Goal: Find specific page/section: Find specific page/section

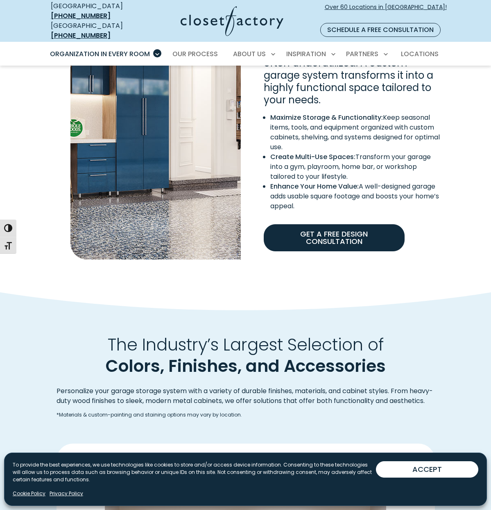
scroll to position [638, 0]
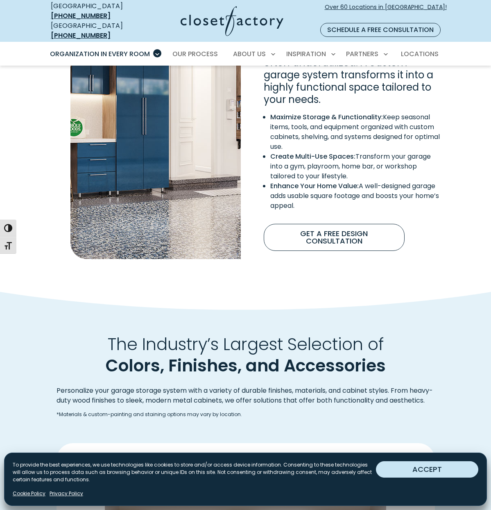
click at [452, 468] on button "ACCEPT" at bounding box center [427, 469] width 102 height 16
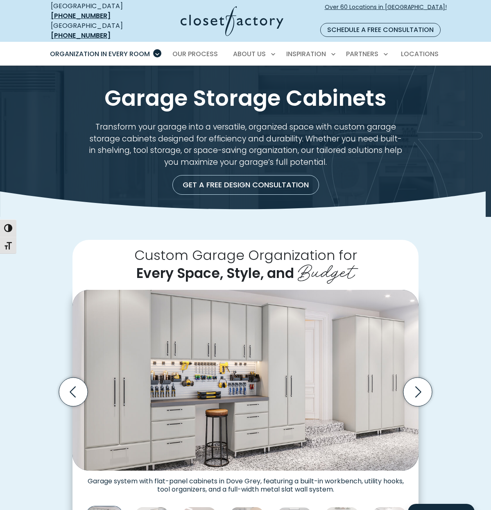
scroll to position [0, 0]
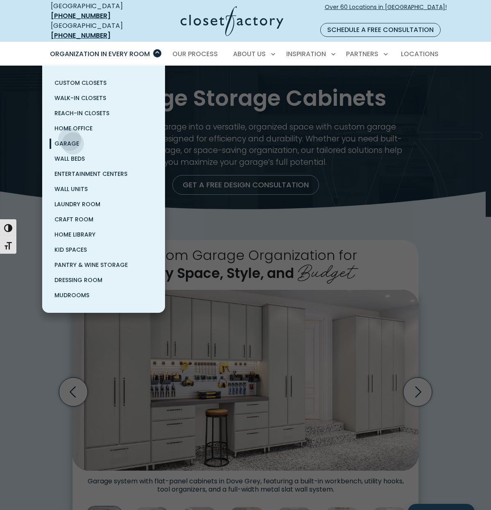
click at [70, 139] on span "Garage" at bounding box center [67, 143] width 25 height 8
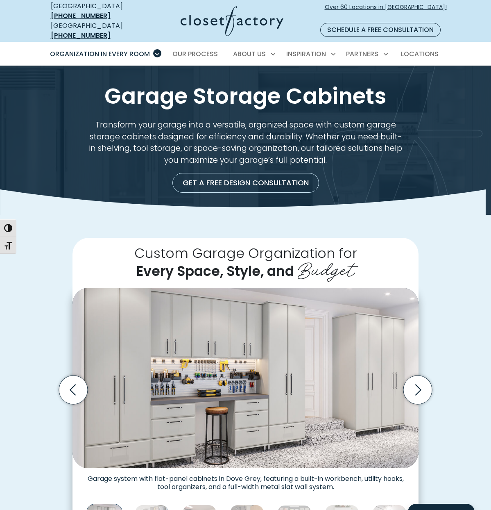
scroll to position [6, 0]
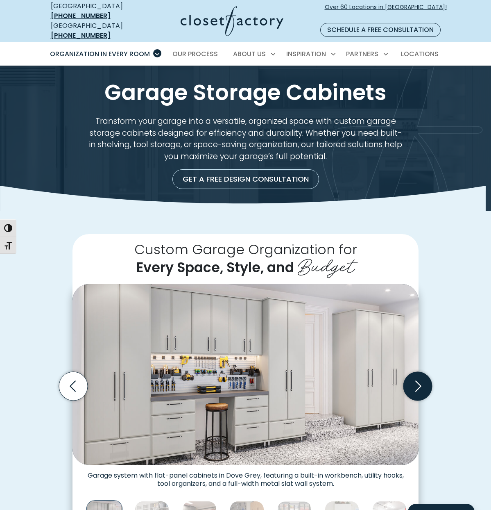
click at [425, 377] on icon "Next slide" at bounding box center [418, 386] width 29 height 29
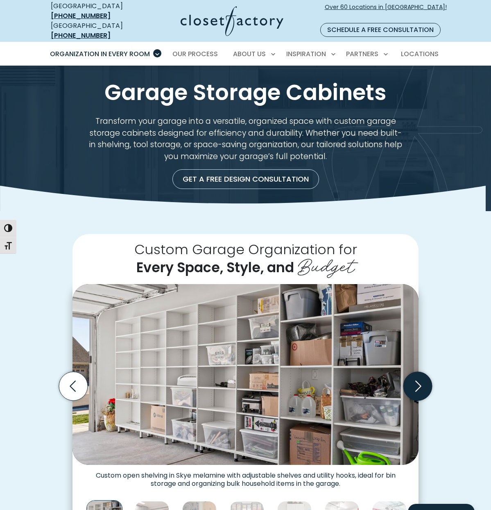
click at [425, 377] on icon "Next slide" at bounding box center [418, 386] width 29 height 29
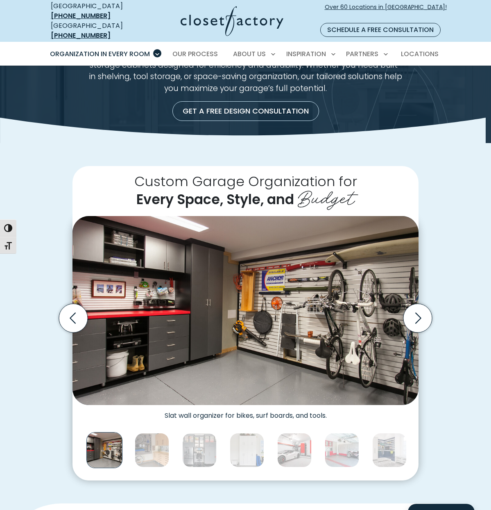
scroll to position [72, 0]
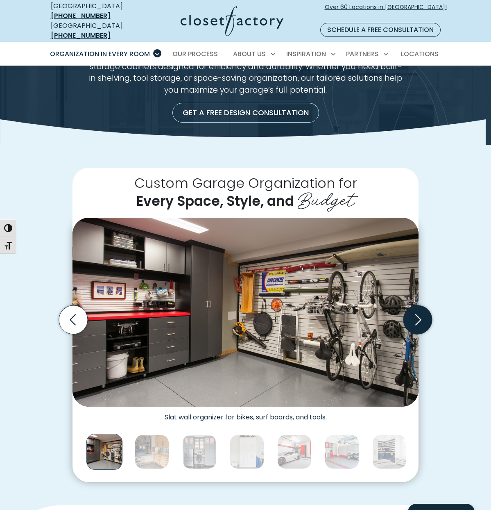
click at [422, 311] on icon "Next slide" at bounding box center [418, 319] width 29 height 29
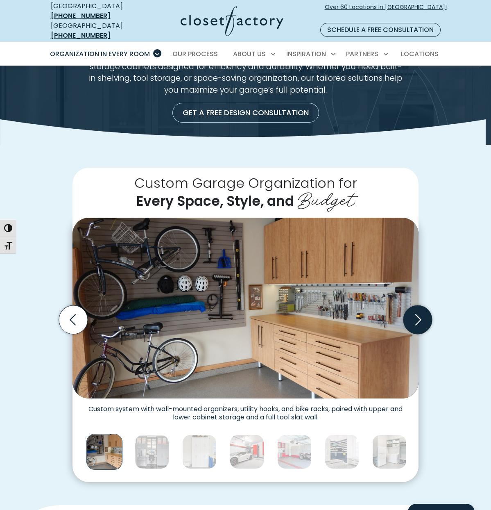
click at [422, 311] on icon "Next slide" at bounding box center [418, 319] width 29 height 29
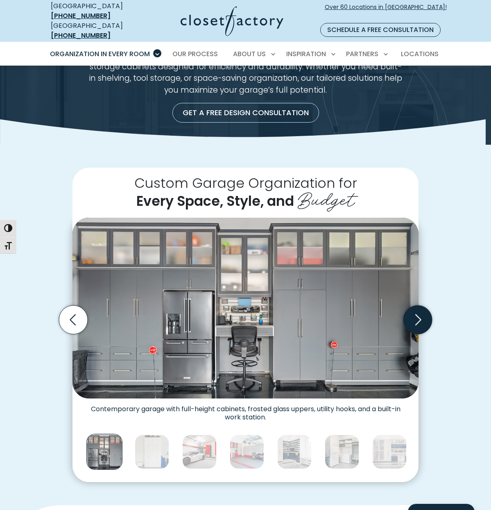
click at [422, 309] on icon "Next slide" at bounding box center [418, 319] width 29 height 29
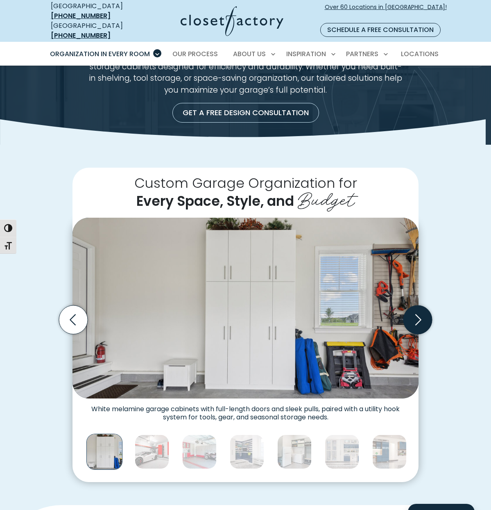
click at [424, 310] on icon "Next slide" at bounding box center [418, 319] width 29 height 29
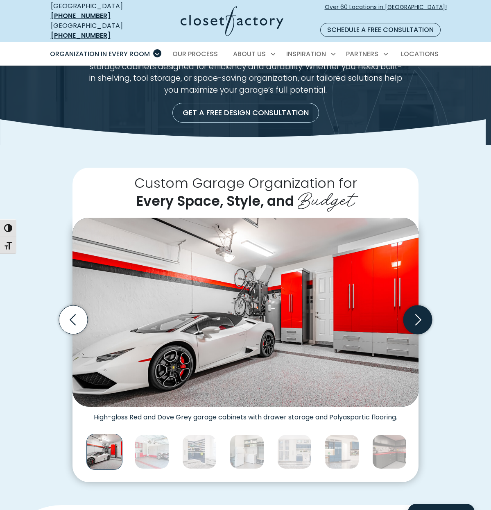
click at [424, 308] on icon "Next slide" at bounding box center [418, 319] width 29 height 29
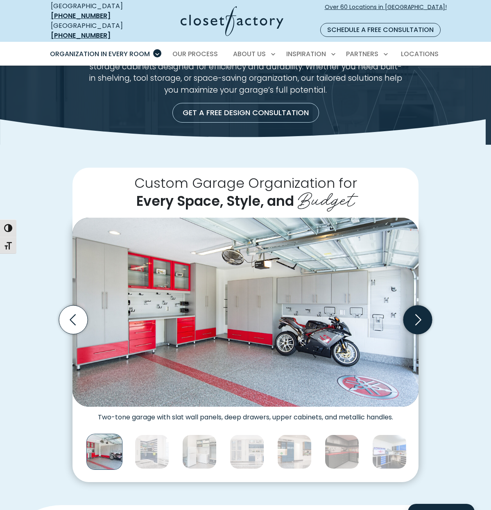
click at [425, 307] on icon "Next slide" at bounding box center [418, 319] width 29 height 29
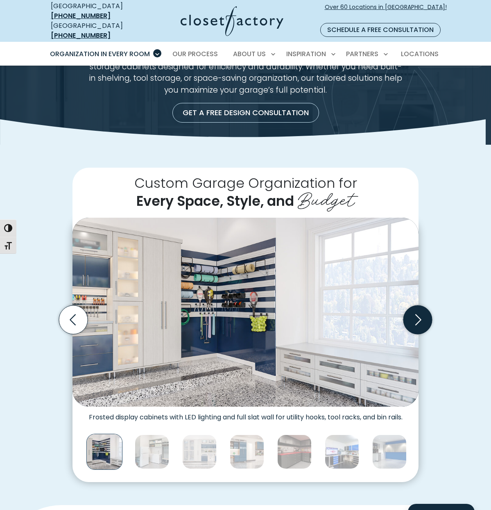
click at [426, 305] on icon "Next slide" at bounding box center [418, 319] width 29 height 29
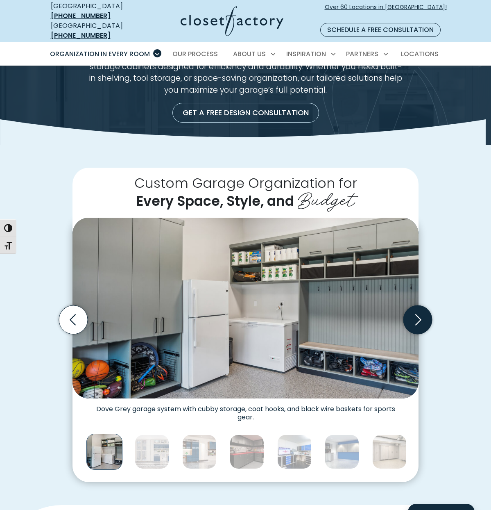
click at [426, 305] on icon "Next slide" at bounding box center [418, 319] width 29 height 29
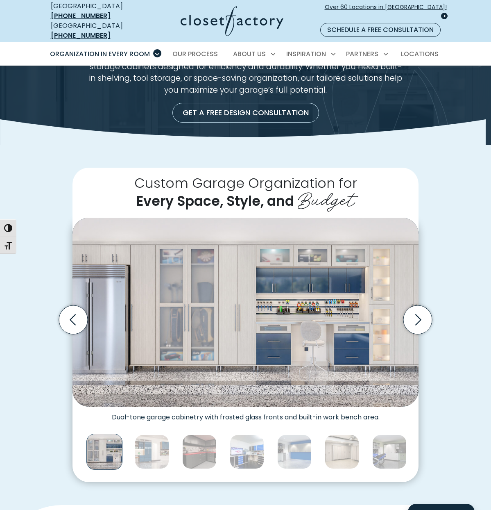
click at [393, 3] on span "Over 60 Locations in [GEOGRAPHIC_DATA]!" at bounding box center [386, 11] width 122 height 17
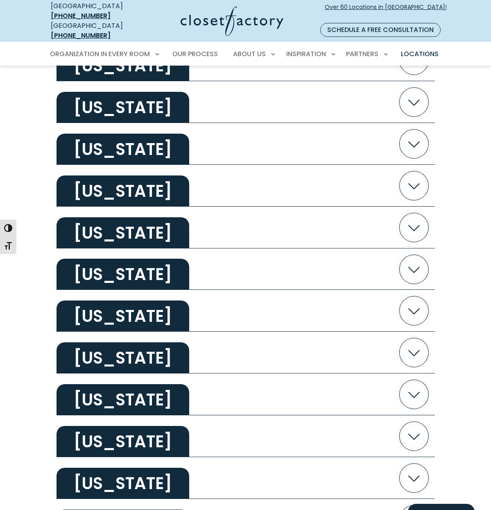
scroll to position [972, 0]
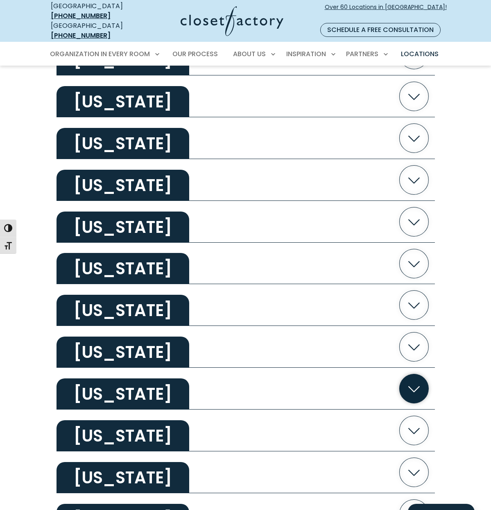
click at [408, 379] on icon "button" at bounding box center [414, 388] width 29 height 29
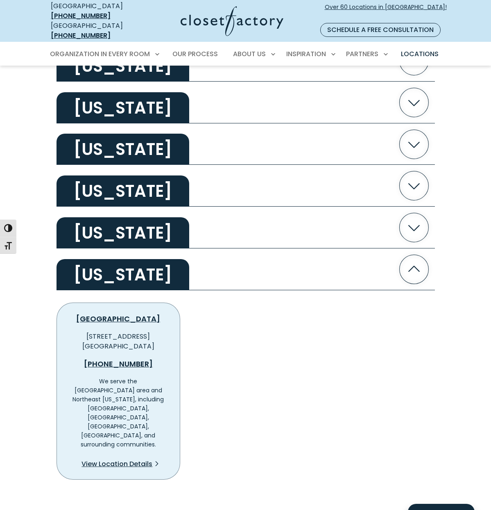
scroll to position [1092, 0]
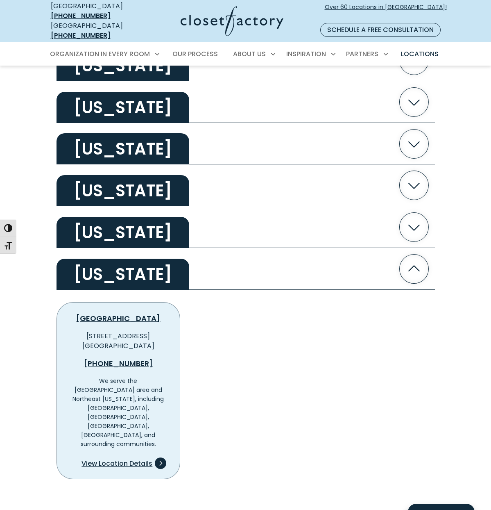
click at [141, 459] on span "View Location Details" at bounding box center [117, 464] width 71 height 10
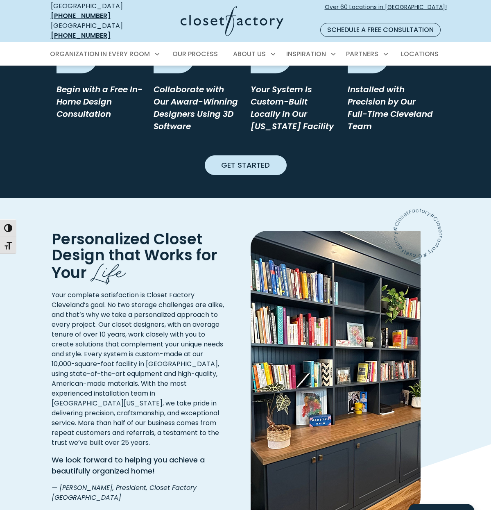
scroll to position [936, 0]
